Goal: Check status: Check status

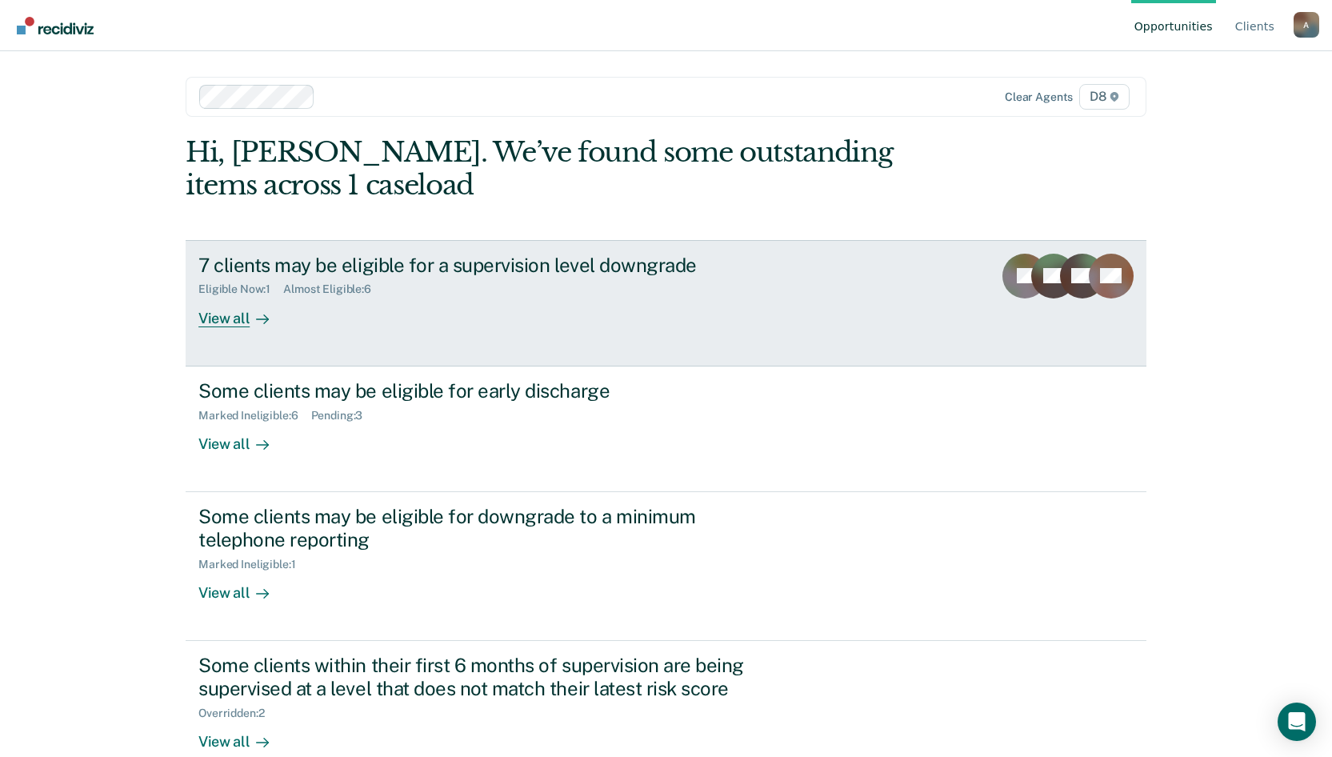
click at [226, 321] on div "View all" at bounding box center [243, 311] width 90 height 31
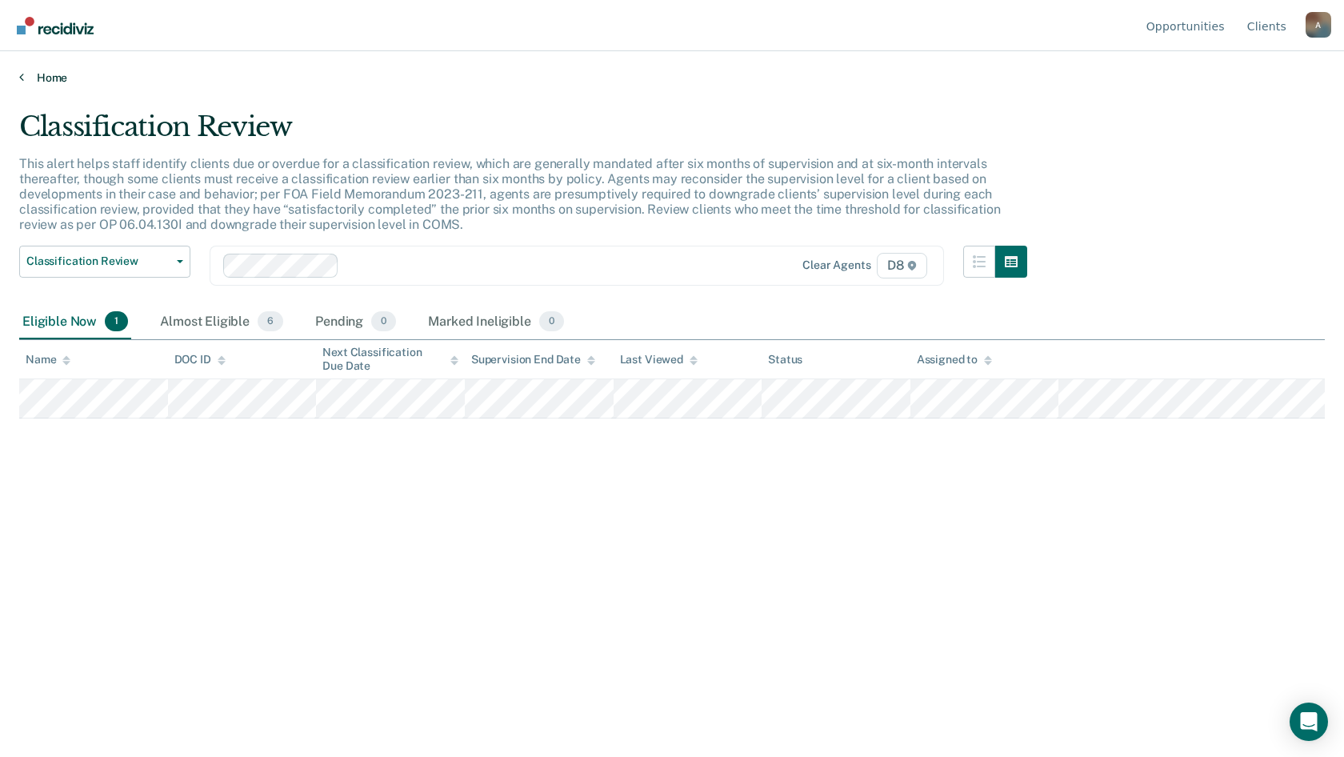
click at [21, 74] on icon at bounding box center [21, 76] width 5 height 13
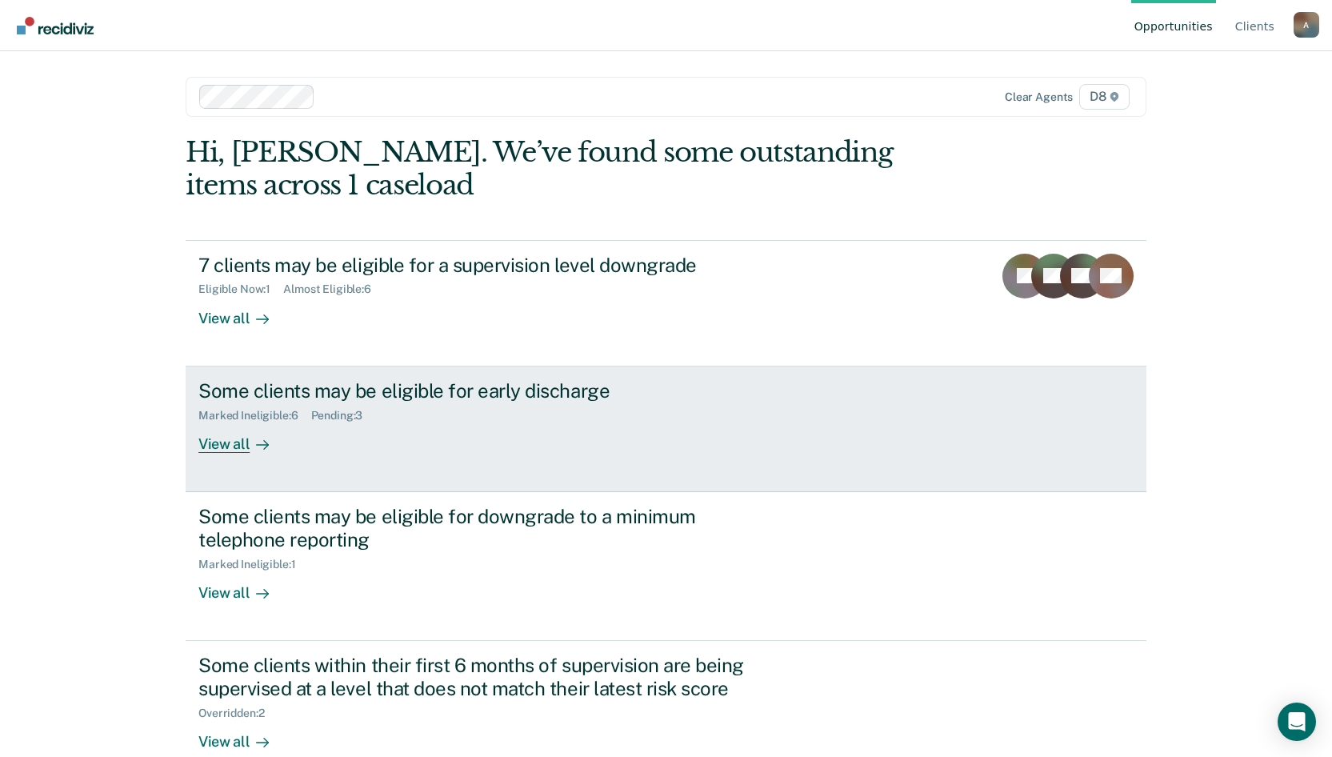
click at [256, 442] on icon at bounding box center [262, 444] width 13 height 13
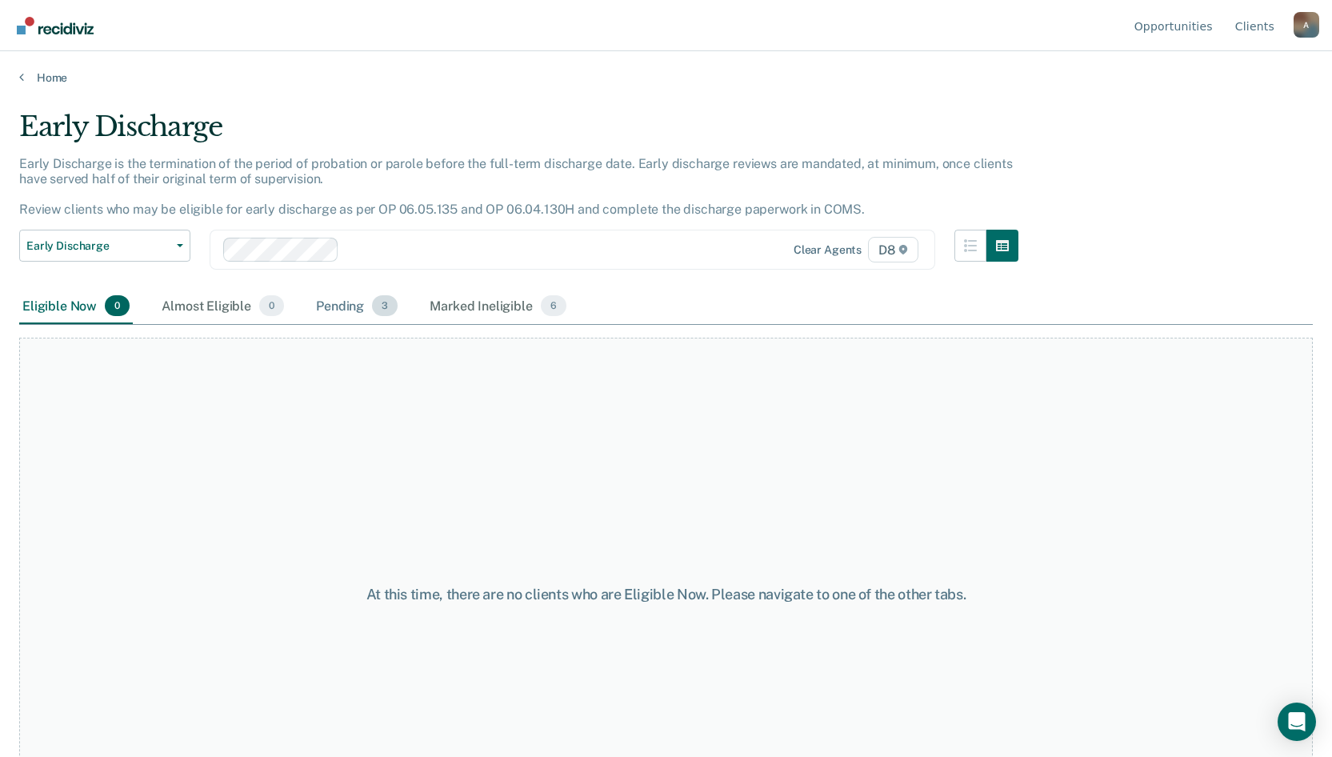
click at [327, 302] on div "Pending 3" at bounding box center [357, 306] width 88 height 35
